Goal: Information Seeking & Learning: Learn about a topic

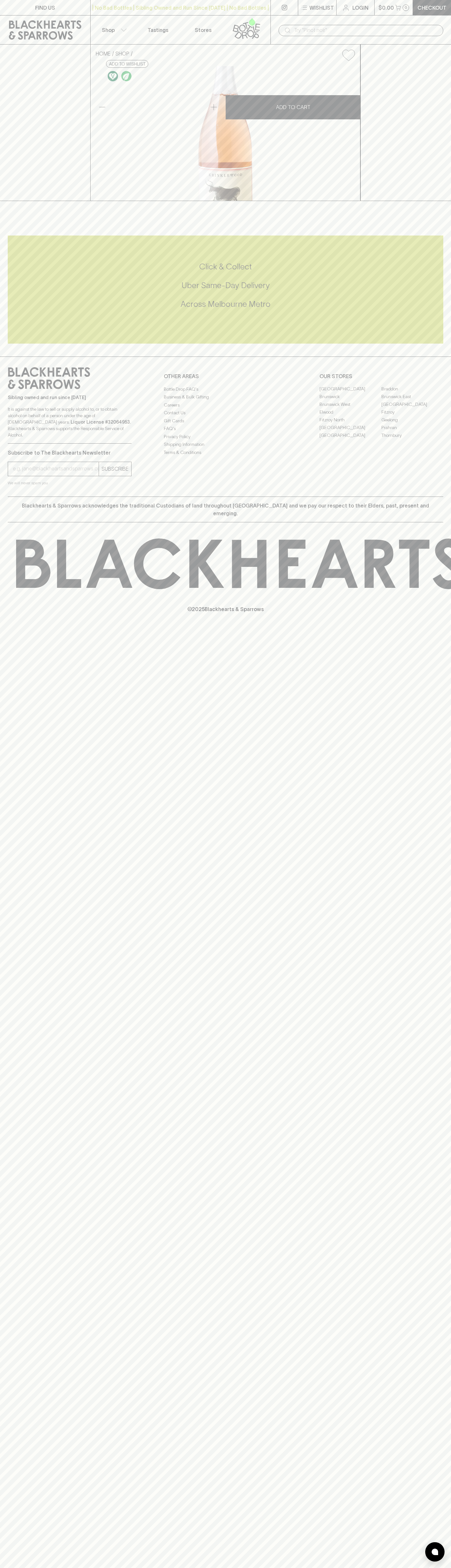
click at [263, 24] on icon at bounding box center [247, 28] width 37 height 22
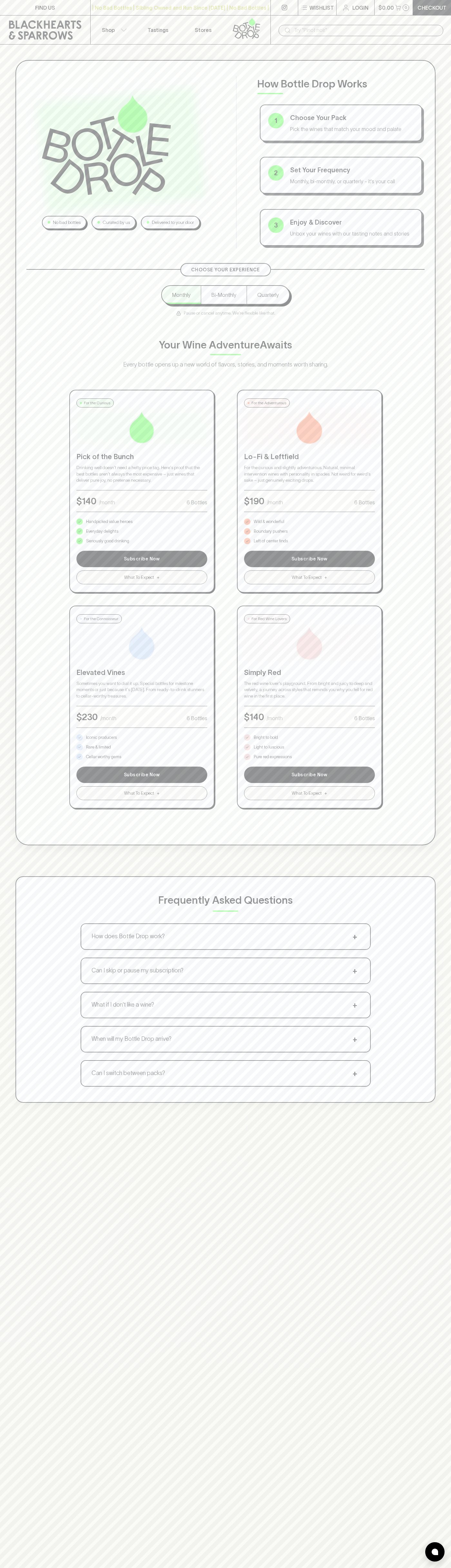
click at [442, 312] on div "No bad bottles Curated by us Delivered to your door How Bottle Drop Works 1 Cho…" at bounding box center [225, 581] width 451 height 1073
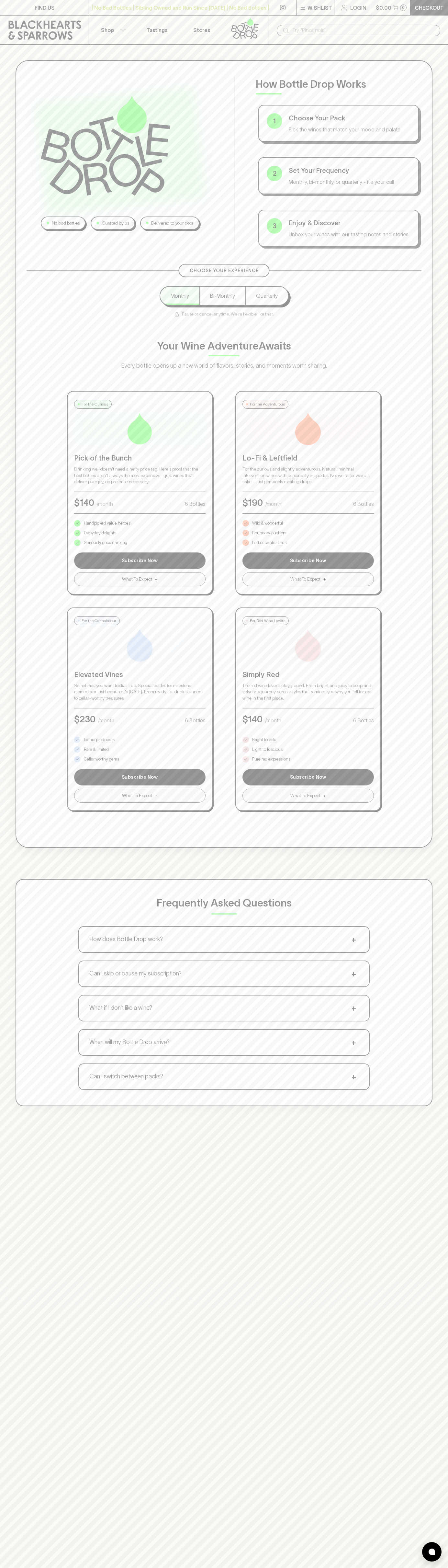
click at [281, 1572] on html "FIND US | No Bad Bottles | Sibling Owned and Run Since 2006 | No Bad Bottles | …" at bounding box center [224, 1014] width 448 height 2028
click at [28, 163] on div "No bad bottles Curated by us Delivered to your door How Bottle Drop Works 1 Cho…" at bounding box center [224, 163] width 395 height 173
